Goal: Information Seeking & Learning: Learn about a topic

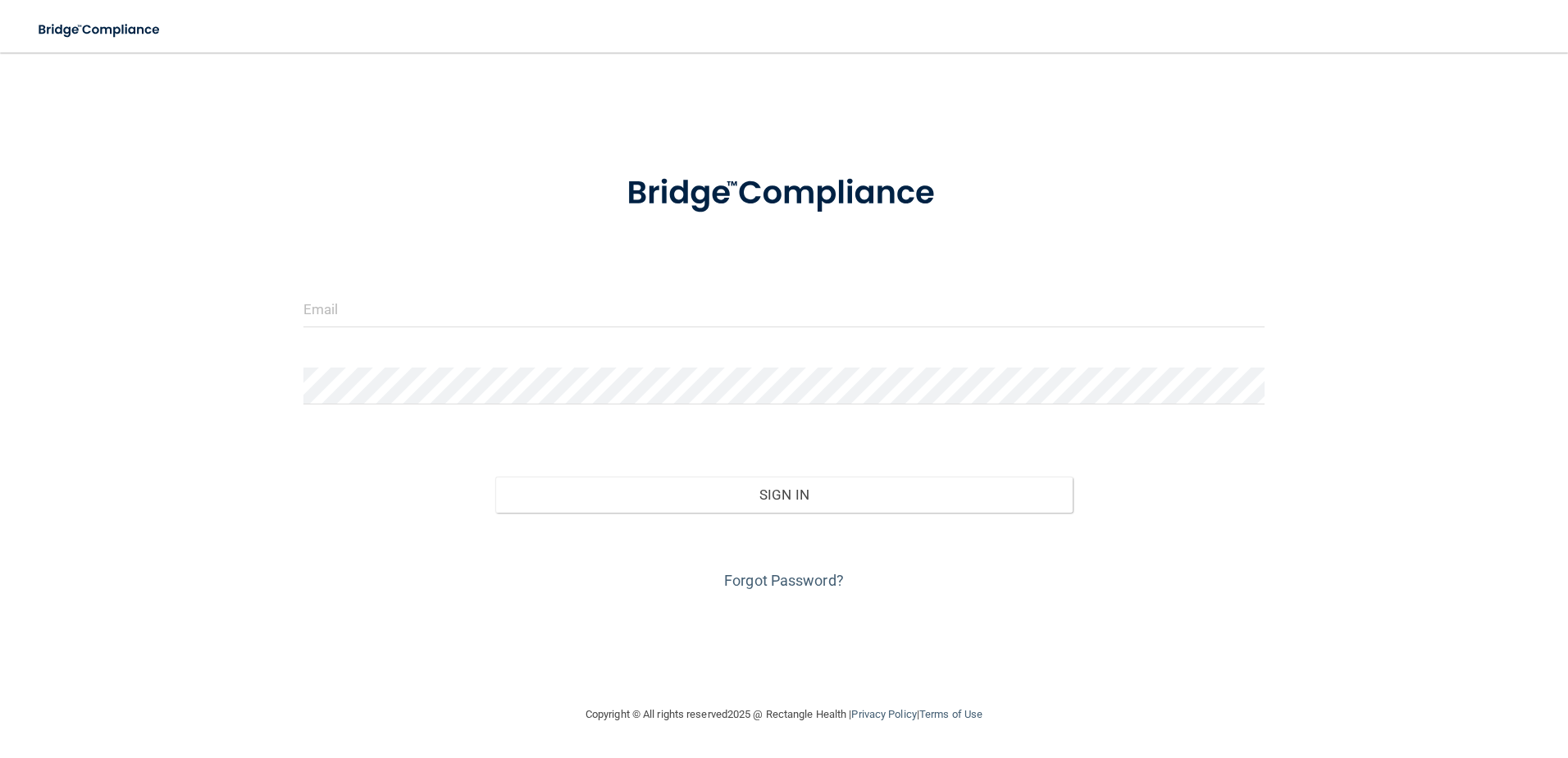
click at [628, 334] on div at bounding box center [785, 315] width 987 height 50
click at [476, 307] on input "email" at bounding box center [784, 309] width 962 height 37
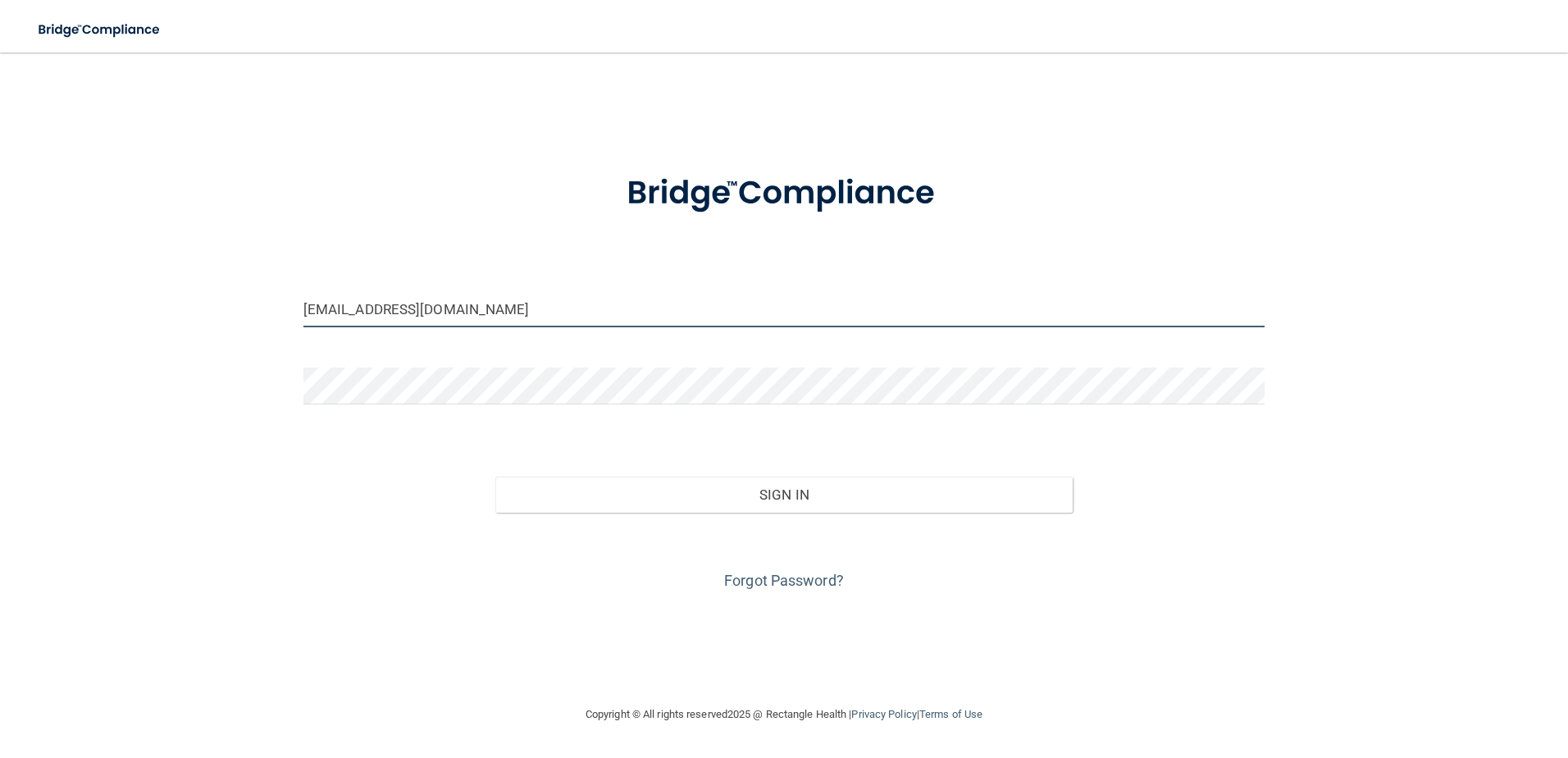
type input "[EMAIL_ADDRESS][DOMAIN_NAME]"
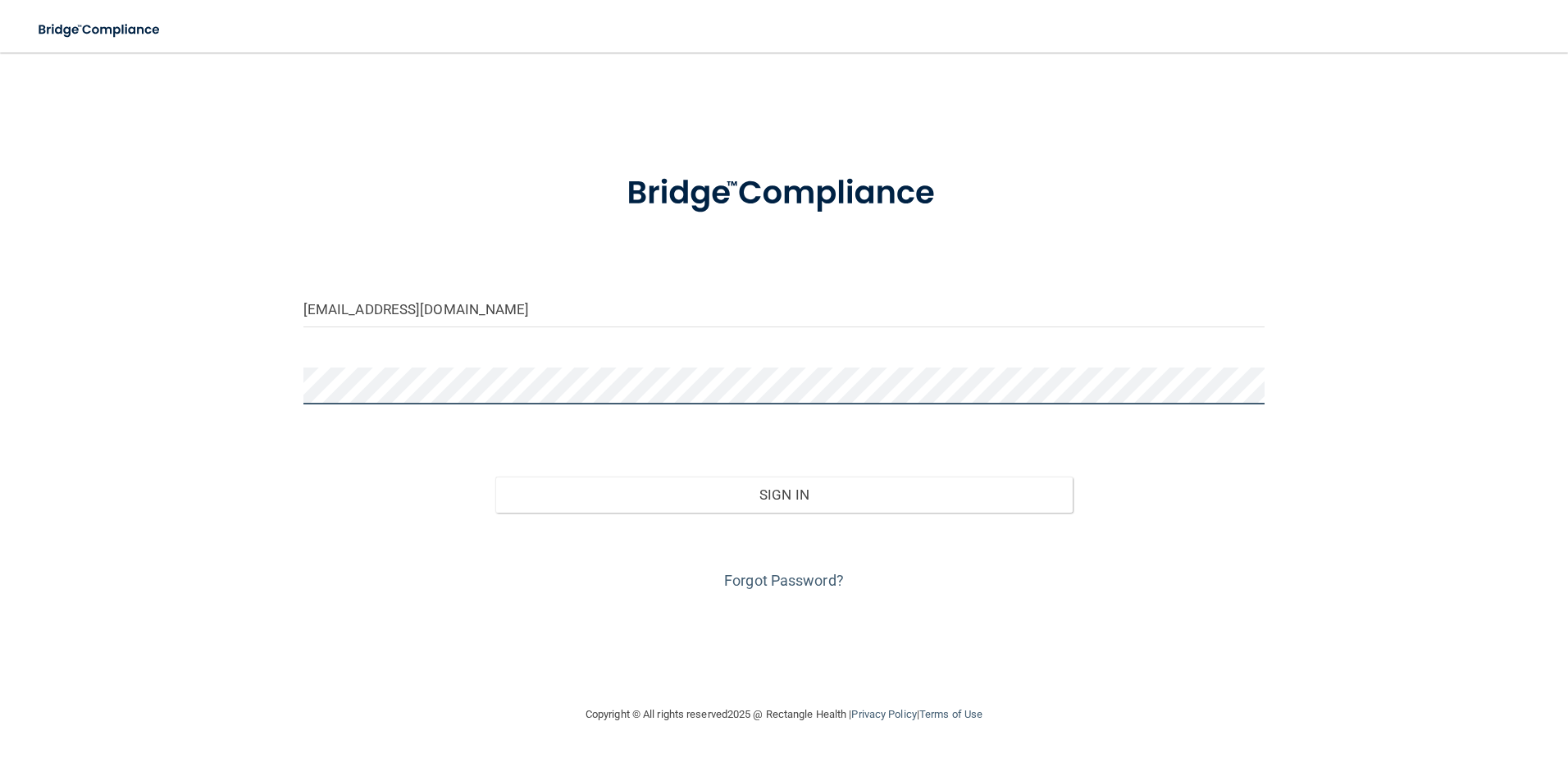
click at [495, 476] on button "Sign In" at bounding box center [784, 493] width 577 height 36
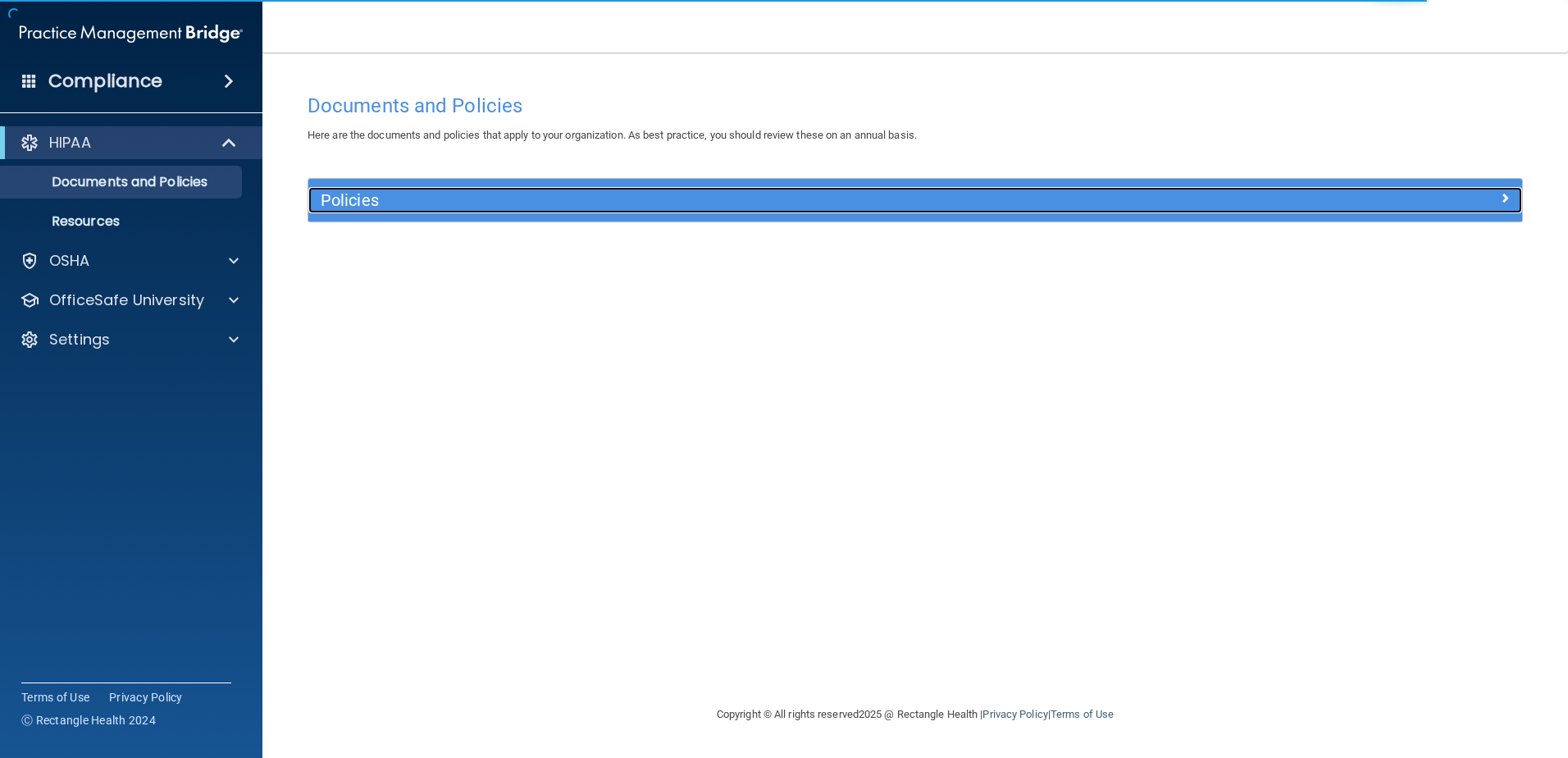
click at [368, 205] on h5 "Policies" at bounding box center [764, 200] width 886 height 18
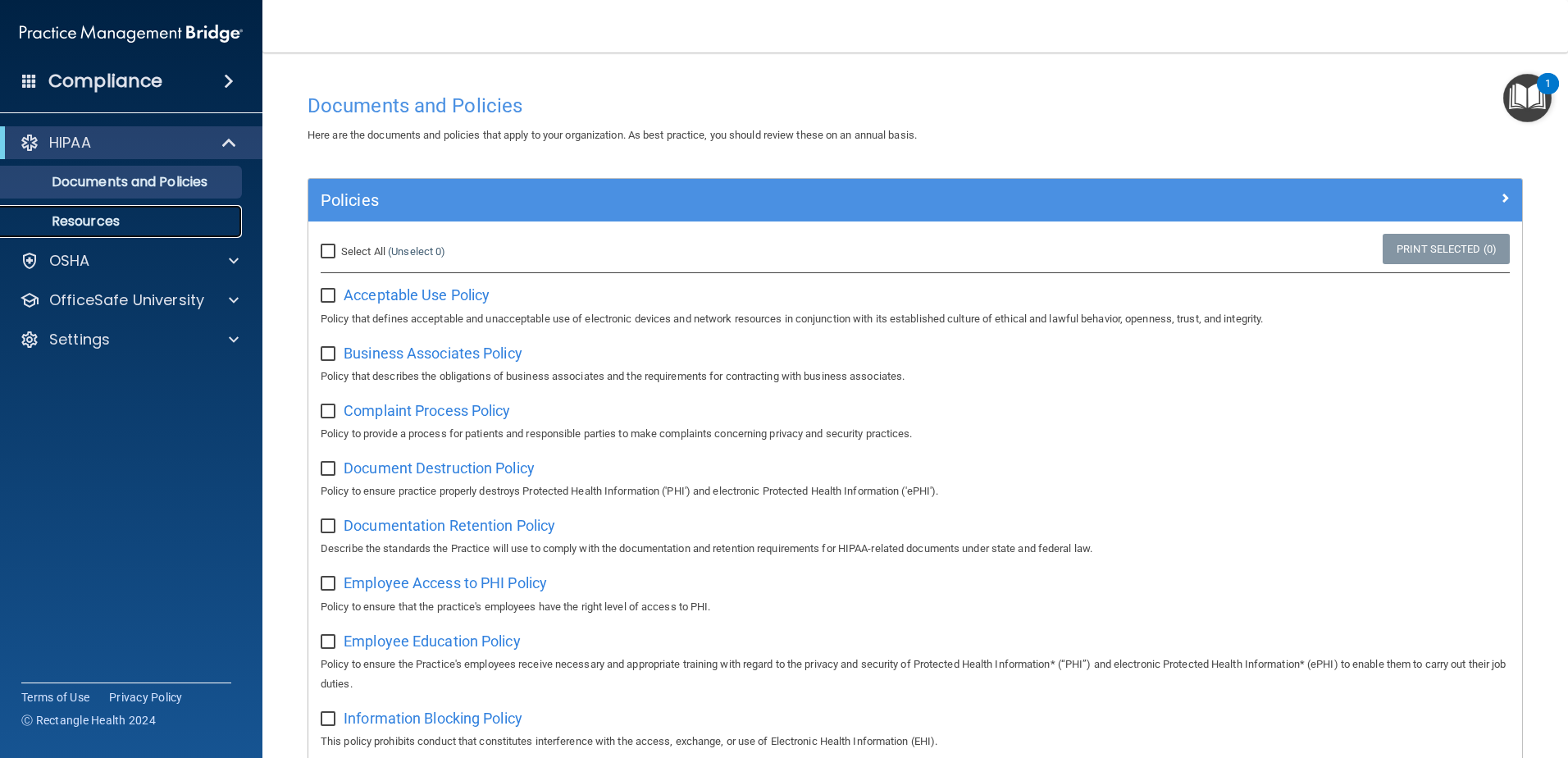
click at [104, 230] on p "Resources" at bounding box center [123, 221] width 224 height 17
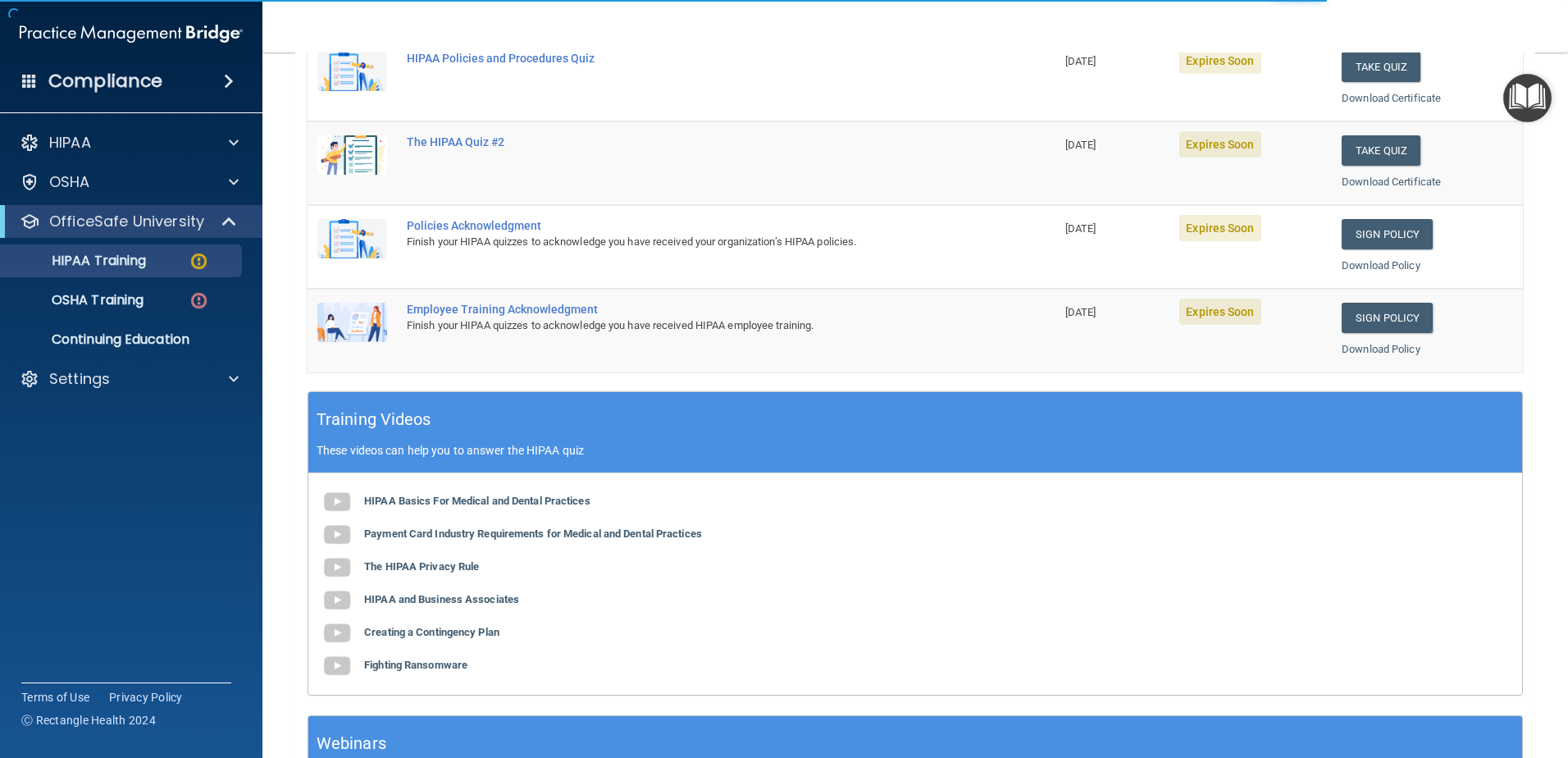
scroll to position [477, 0]
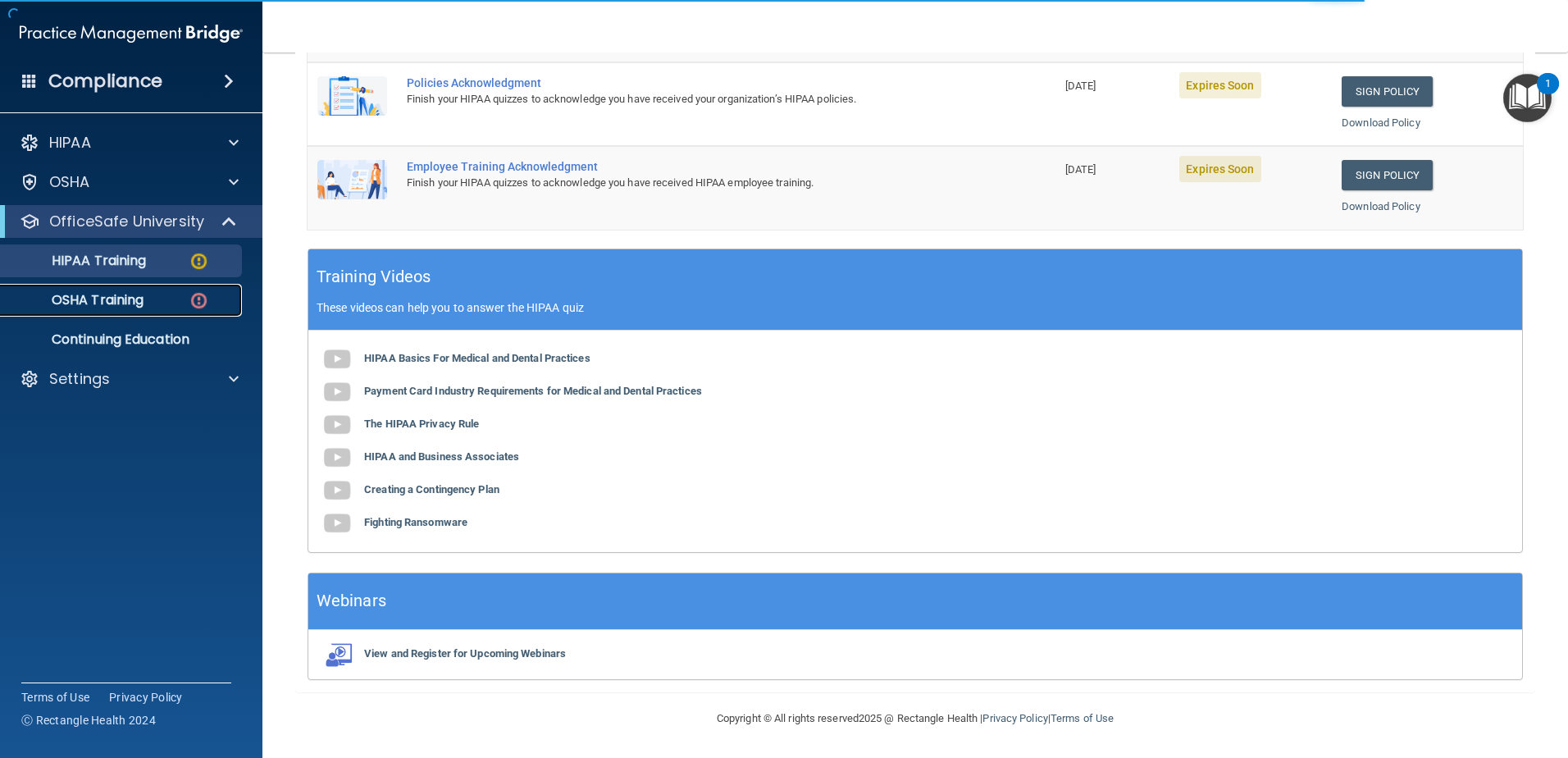
click at [98, 305] on p "OSHA Training" at bounding box center [77, 300] width 133 height 17
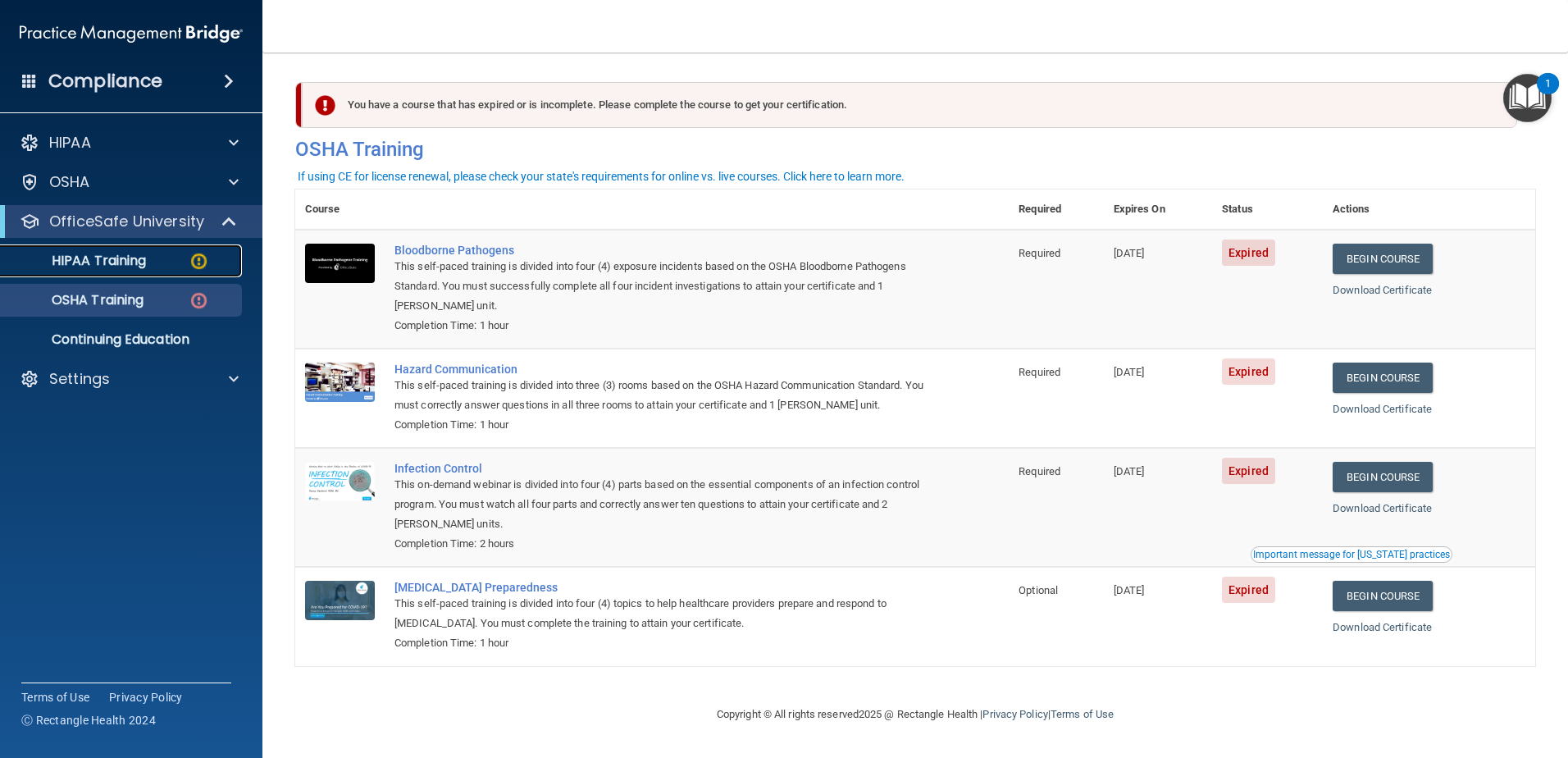
click at [114, 255] on p "HIPAA Training" at bounding box center [78, 261] width 135 height 17
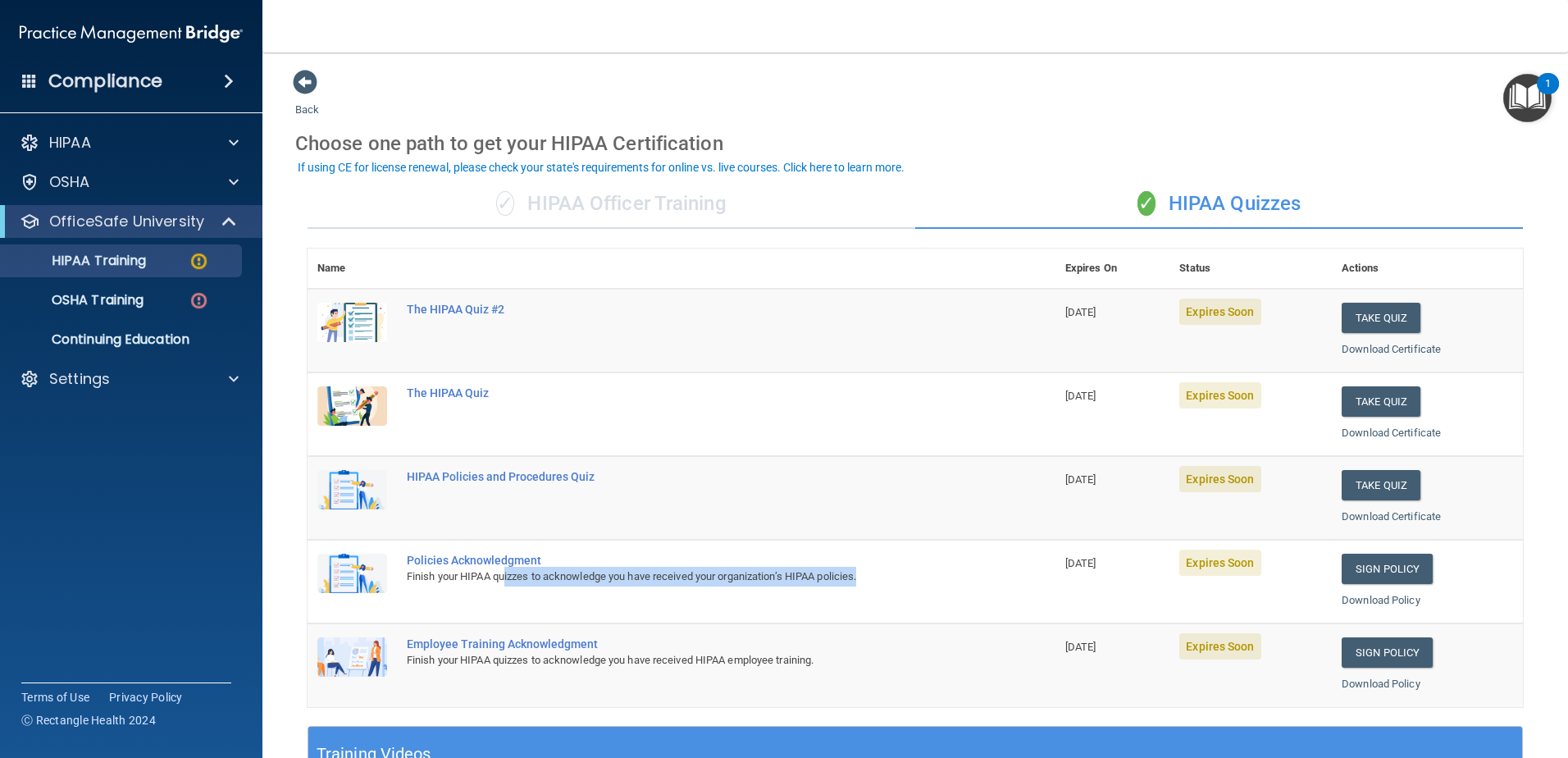
drag, startPoint x: 508, startPoint y: 579, endPoint x: 880, endPoint y: 575, distance: 372.0
click at [880, 575] on div "Finish your HIPAA quizzes to acknowledge you have received your organization’s …" at bounding box center [690, 576] width 567 height 19
drag, startPoint x: 880, startPoint y: 575, endPoint x: 684, endPoint y: 561, distance: 196.5
click at [684, 561] on div "Policies Acknowledgment" at bounding box center [690, 560] width 567 height 13
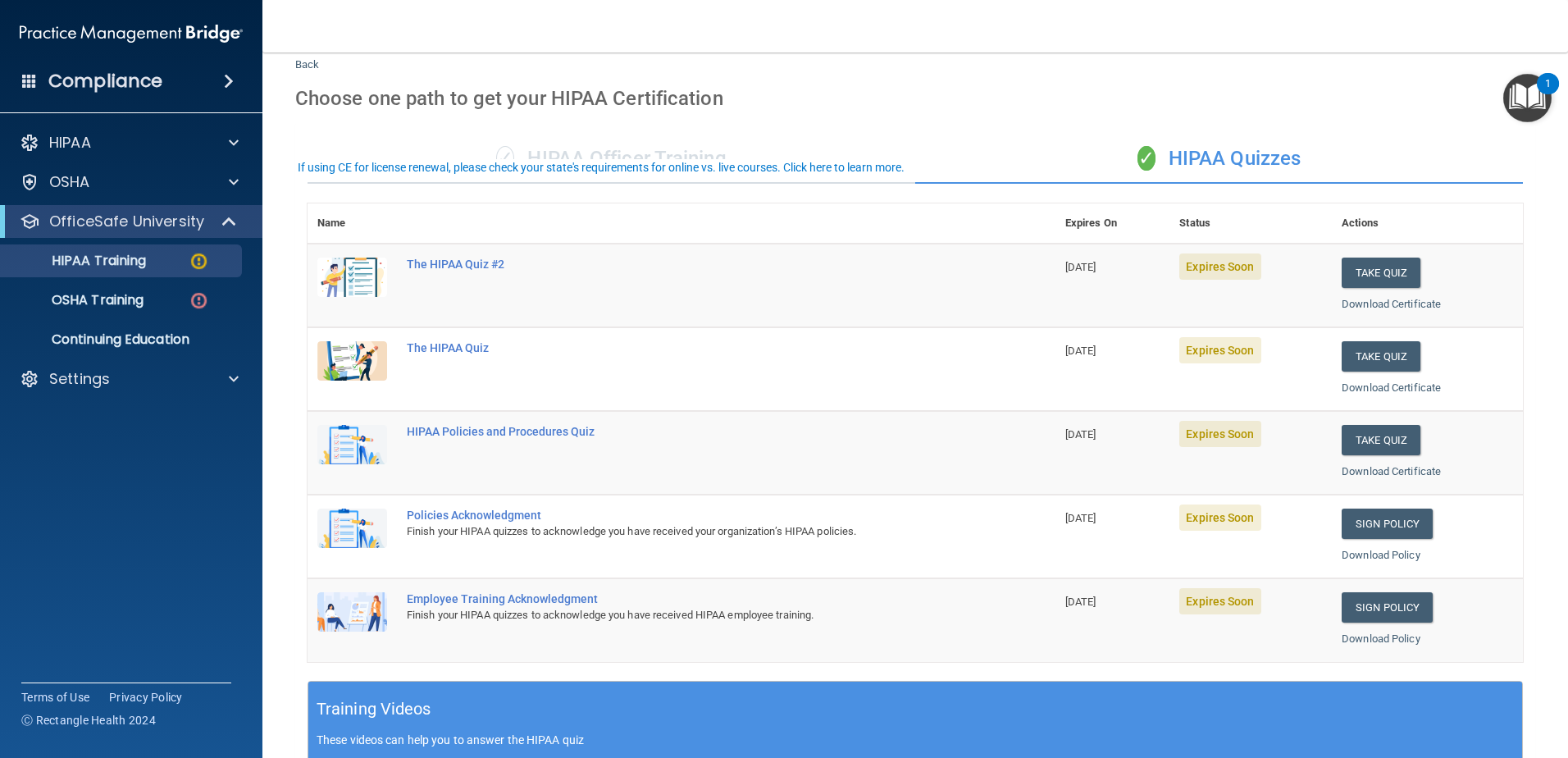
scroll to position [82, 0]
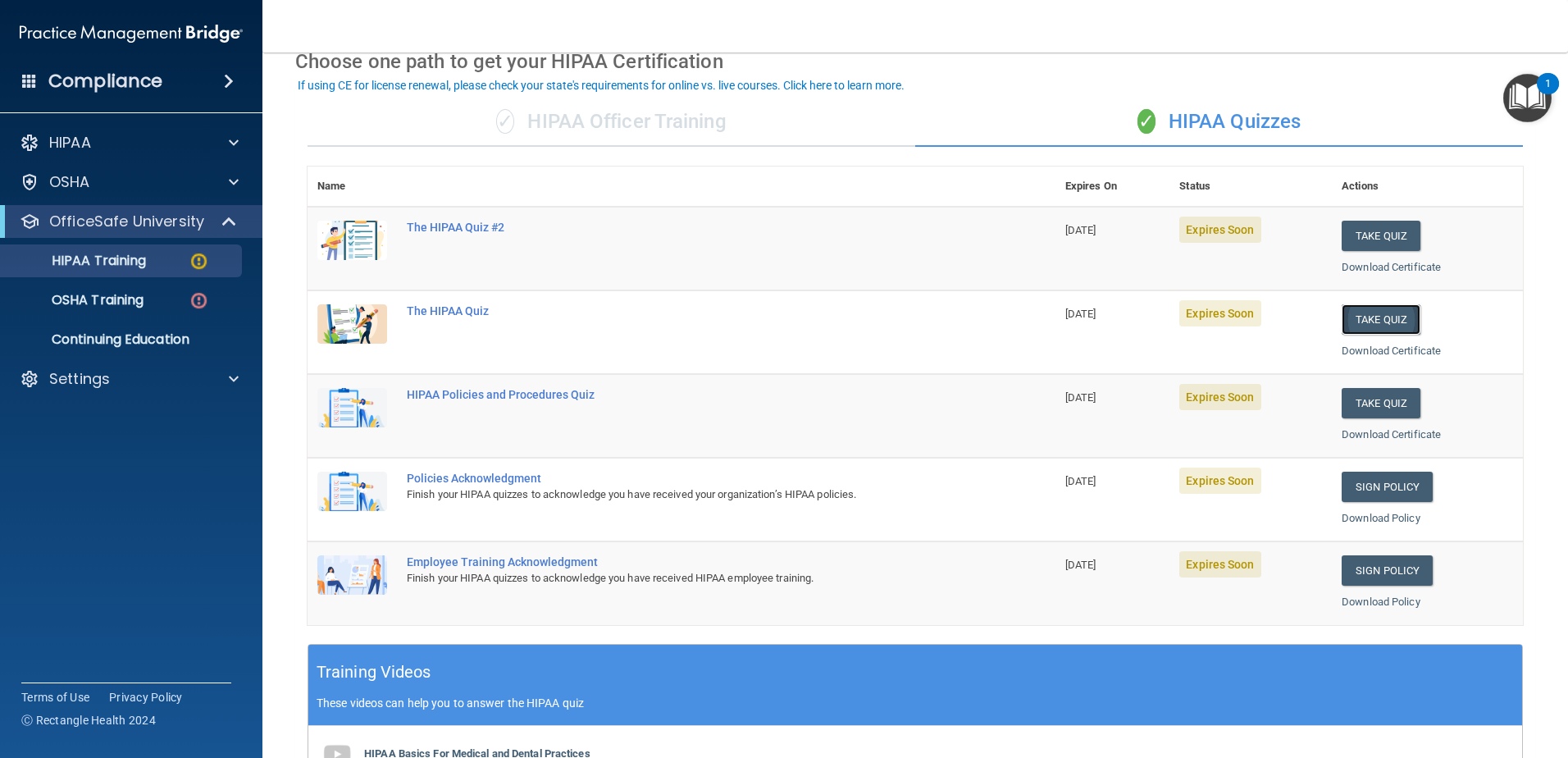
click at [1343, 320] on button "Take Quiz" at bounding box center [1381, 319] width 79 height 30
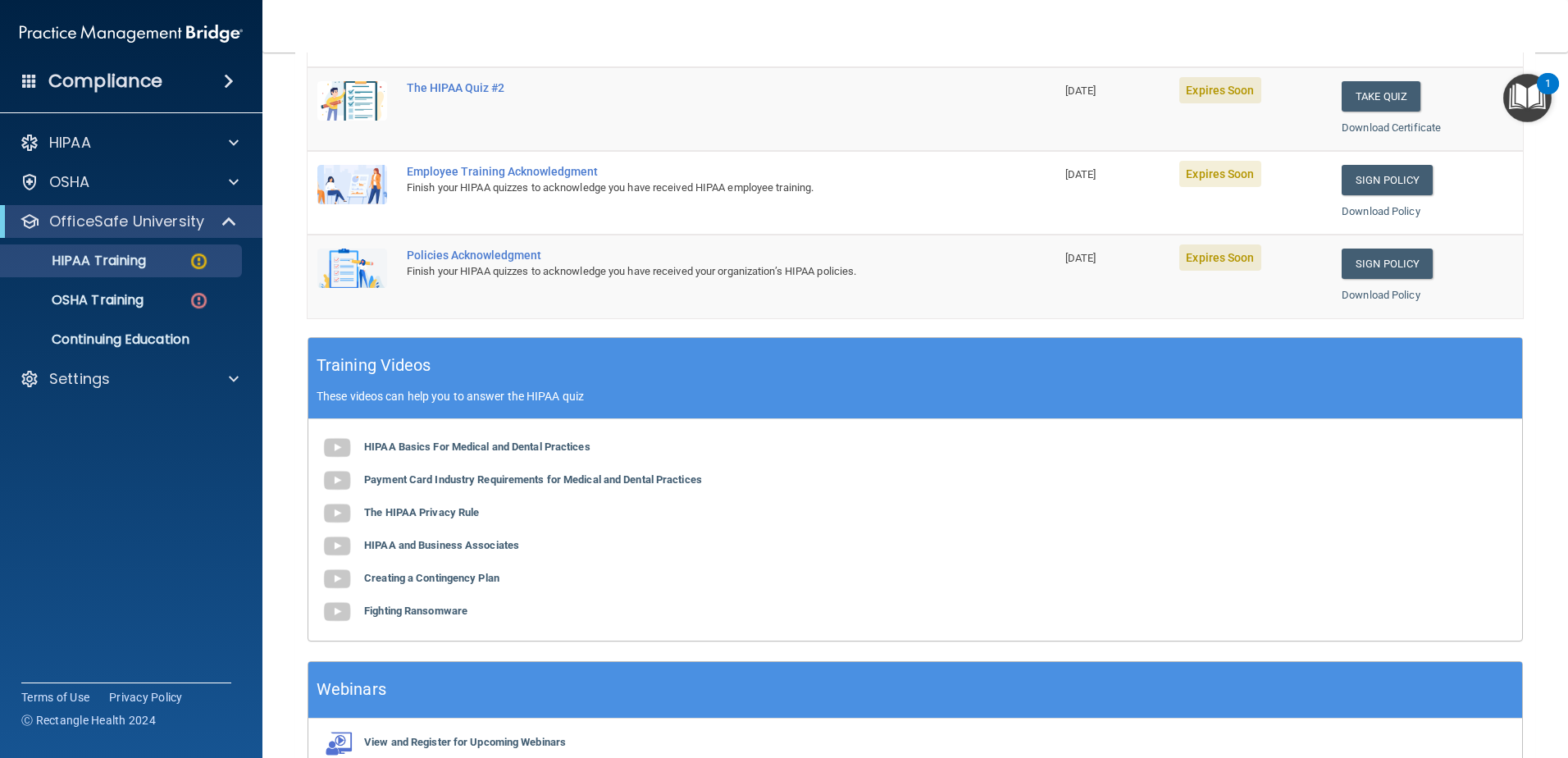
scroll to position [313, 0]
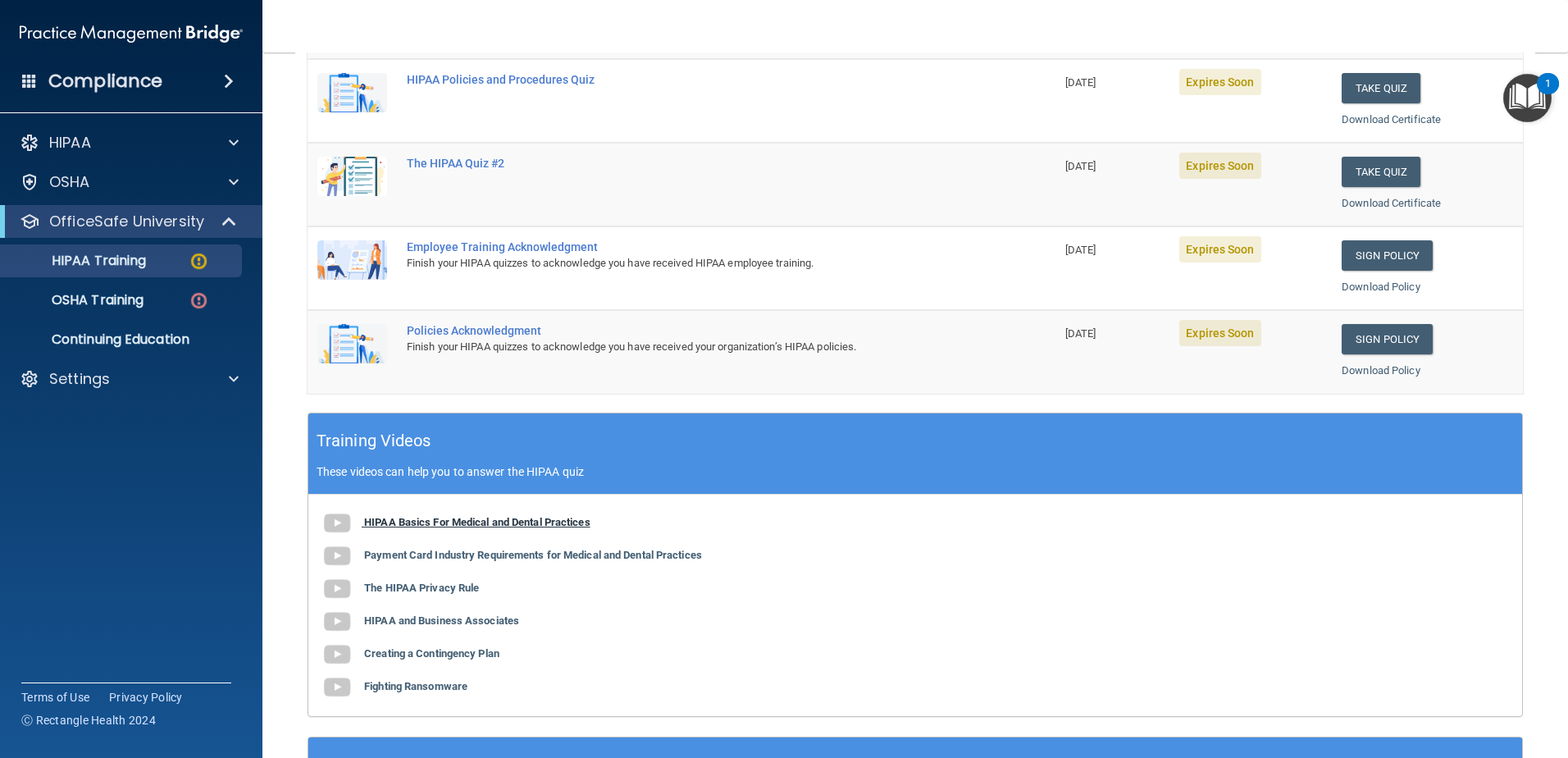
click at [453, 524] on b "HIPAA Basics For Medical and Dental Practices" at bounding box center [477, 521] width 226 height 12
